Goal: Task Accomplishment & Management: Use online tool/utility

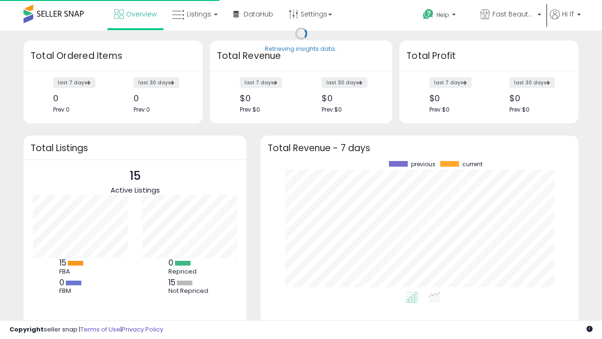
scroll to position [131, 299]
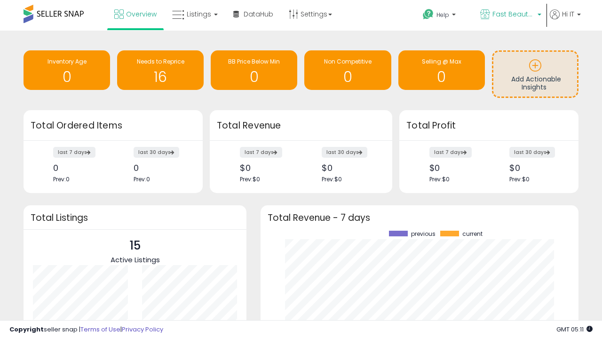
click at [510, 15] on span "Fast Beauty ([GEOGRAPHIC_DATA])" at bounding box center [514, 13] width 42 height 9
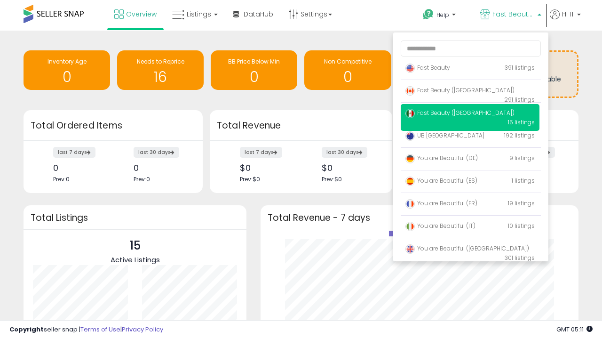
click at [470, 114] on span "Fast Beauty ([GEOGRAPHIC_DATA])" at bounding box center [460, 113] width 109 height 8
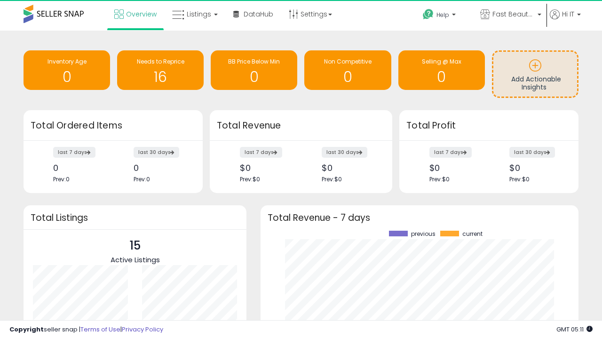
scroll to position [131, 299]
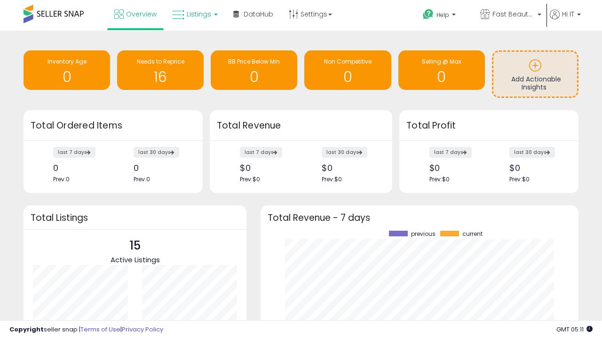
click at [194, 14] on span "Listings" at bounding box center [199, 13] width 24 height 9
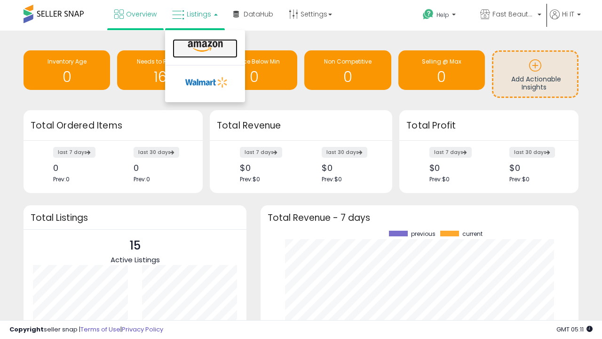
click at [204, 47] on icon at bounding box center [205, 46] width 41 height 12
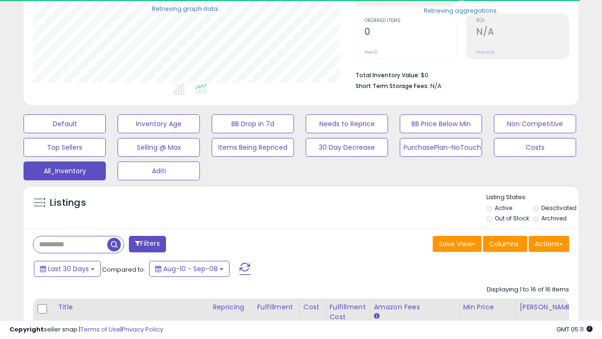
scroll to position [262, 0]
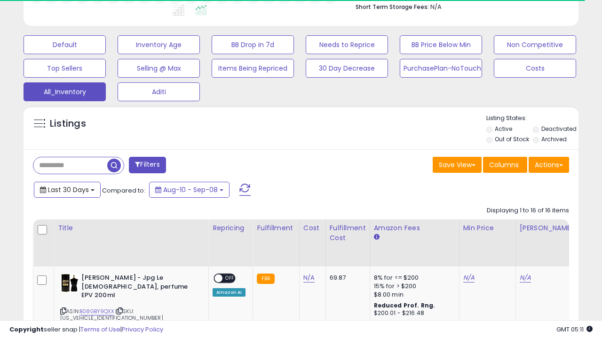
click at [60, 185] on span "Last 30 Days" at bounding box center [68, 189] width 41 height 9
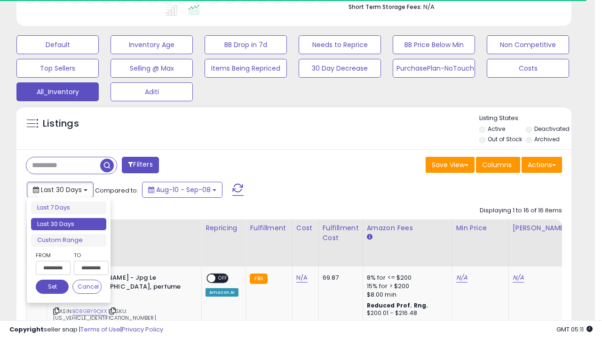
scroll to position [442, 0]
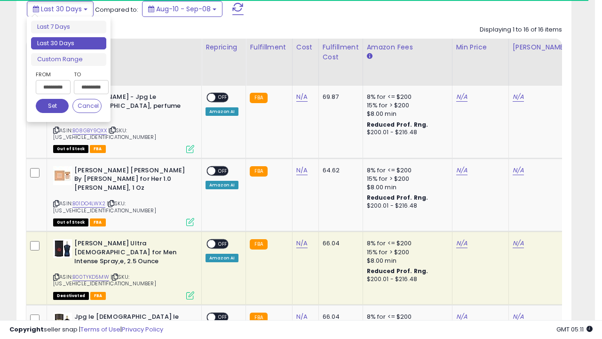
click at [69, 43] on li "Last 30 Days" at bounding box center [68, 43] width 75 height 13
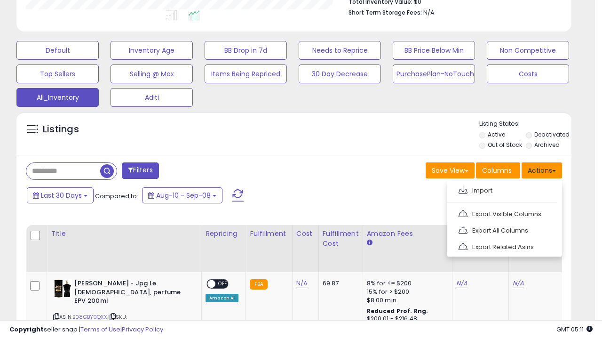
scroll to position [193, 321]
click at [503, 229] on link "Export All Columns" at bounding box center [503, 230] width 103 height 15
